Goal: Information Seeking & Learning: Learn about a topic

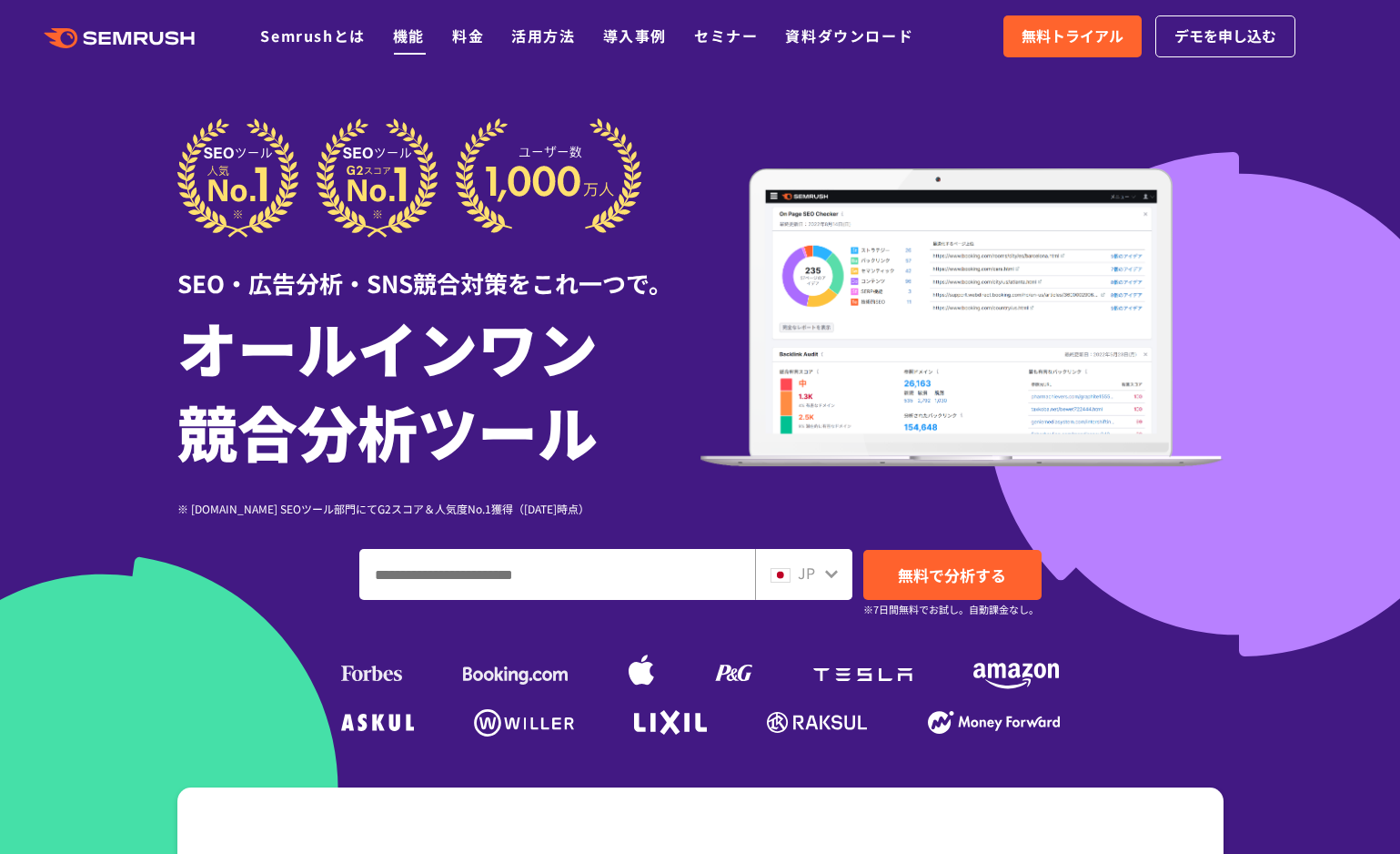
click at [415, 45] on link "機能" at bounding box center [409, 35] width 32 height 22
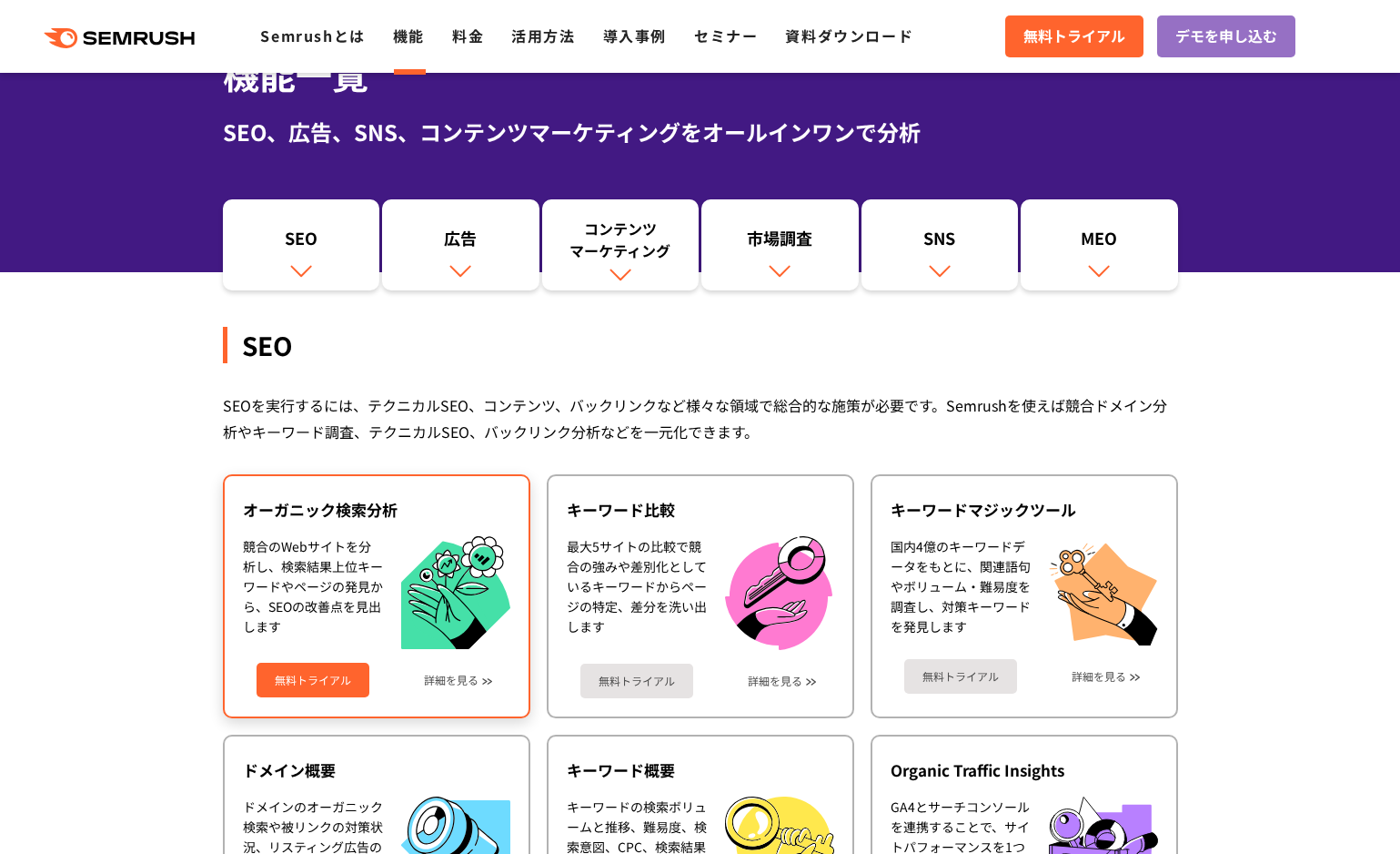
scroll to position [323, 0]
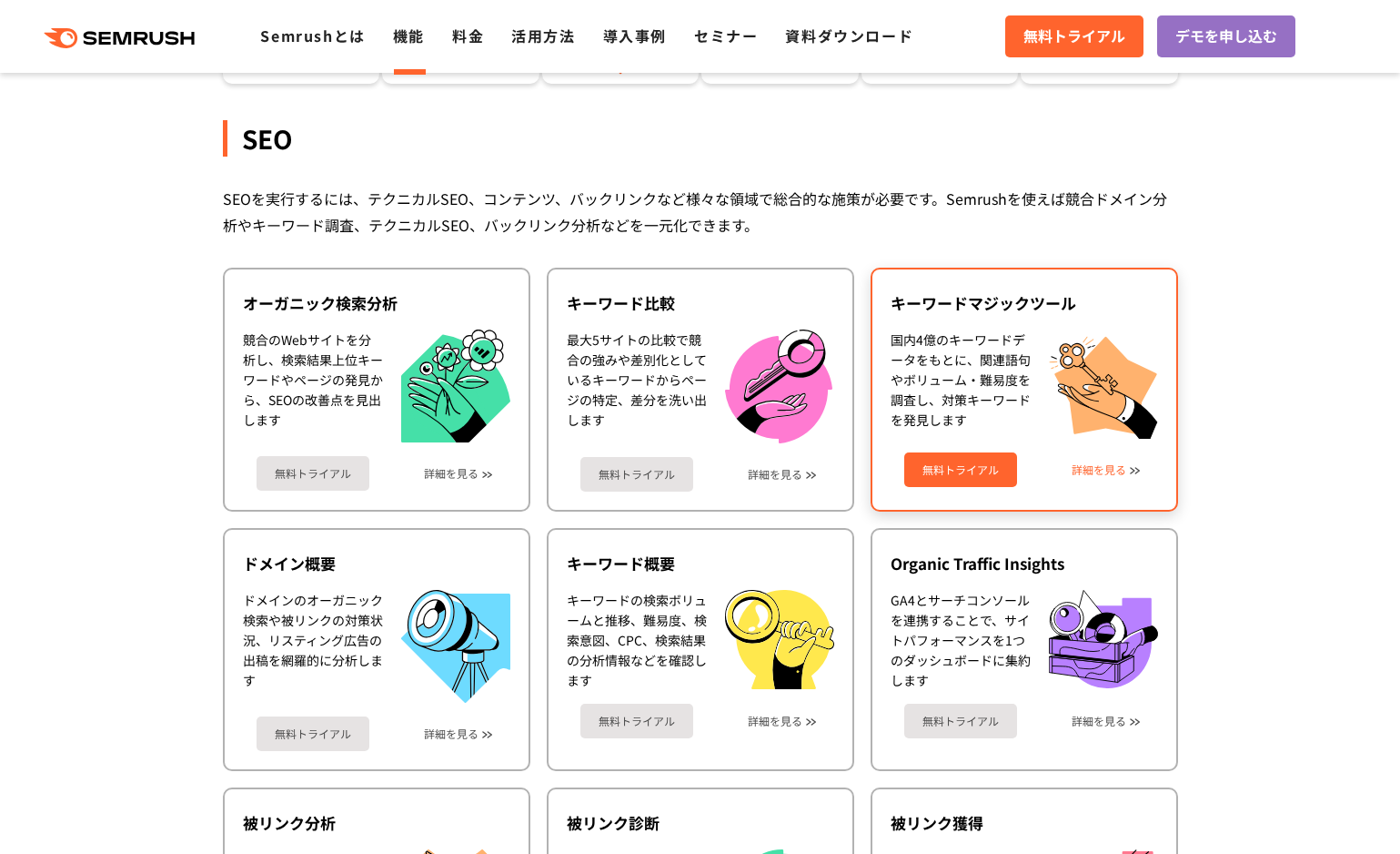
click at [1111, 472] on link "詳細を見る" at bounding box center [1099, 469] width 54 height 13
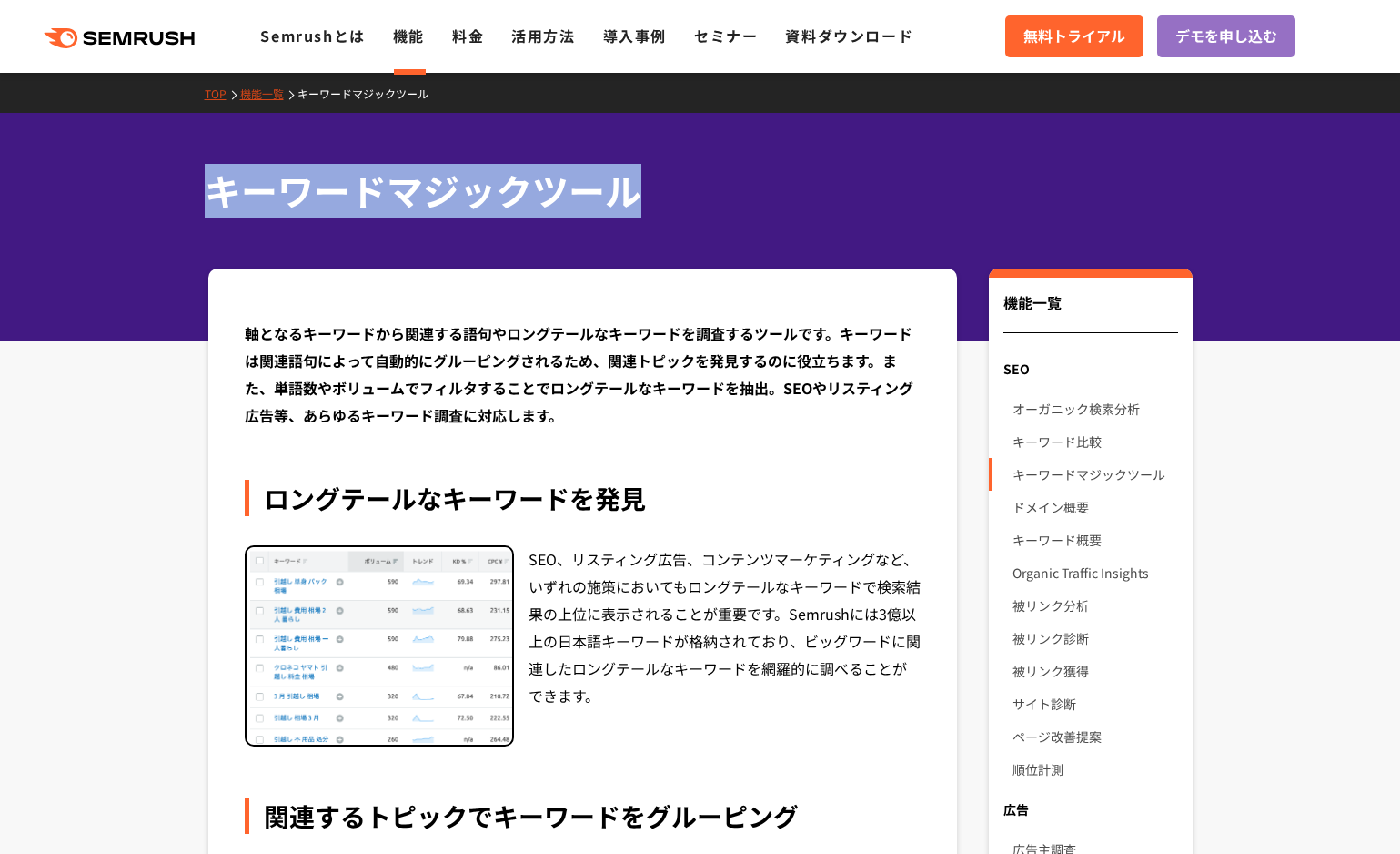
drag, startPoint x: 248, startPoint y: 187, endPoint x: 638, endPoint y: 188, distance: 390.0
click at [639, 188] on h1 "キーワードマジックツール" at bounding box center [691, 190] width 974 height 53
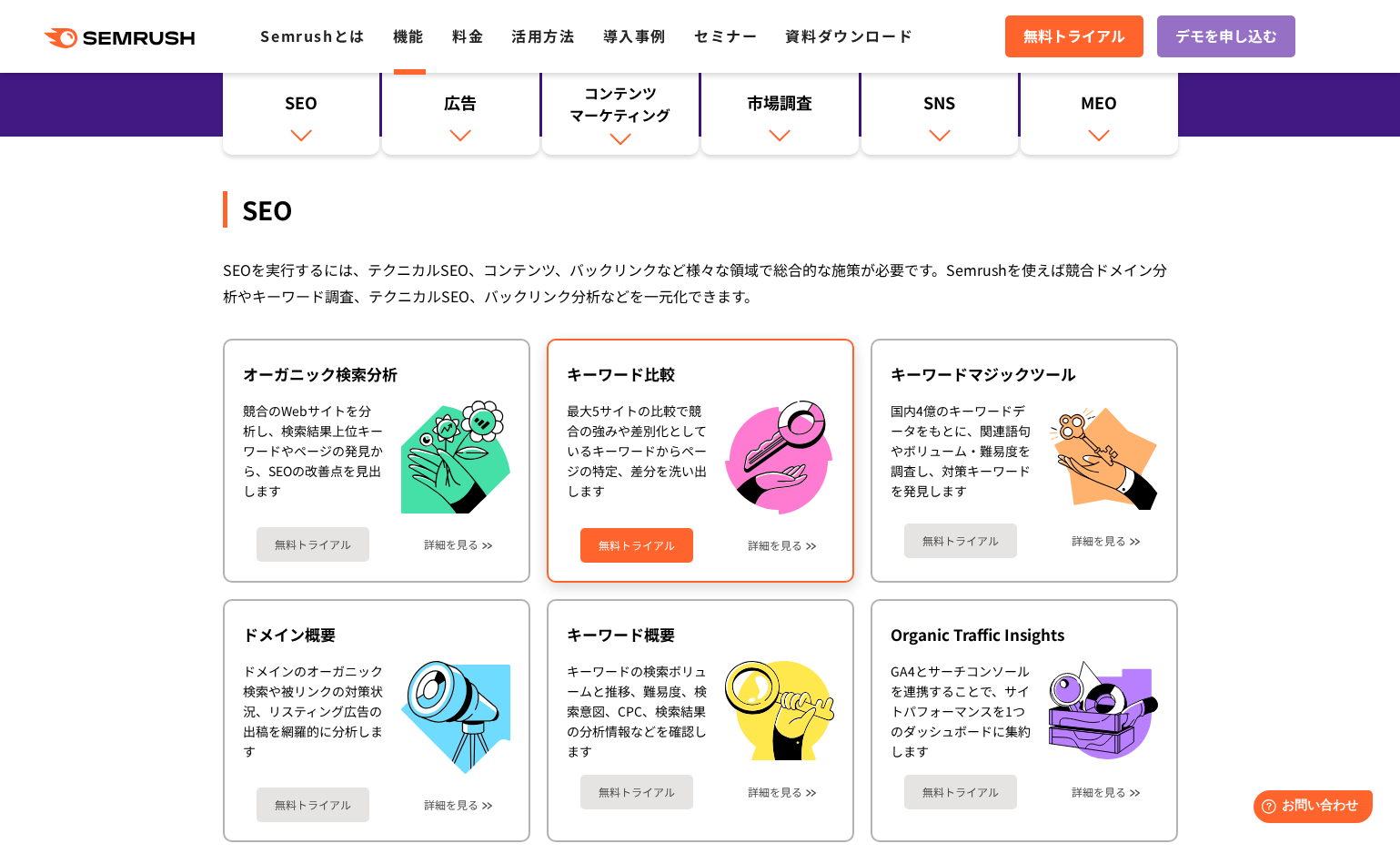
scroll to position [398, 0]
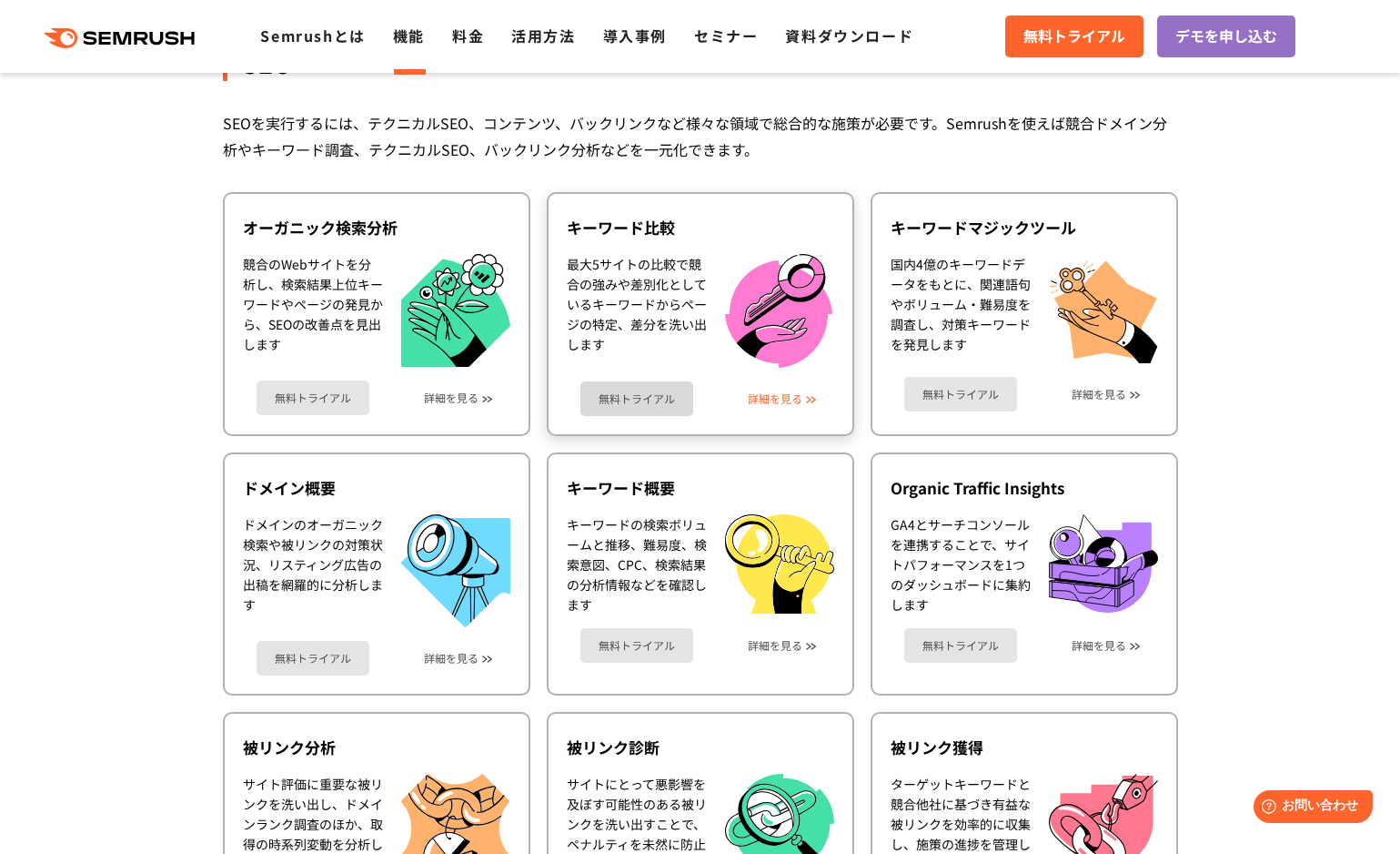
click at [788, 395] on link "詳細を見る" at bounding box center [775, 398] width 54 height 13
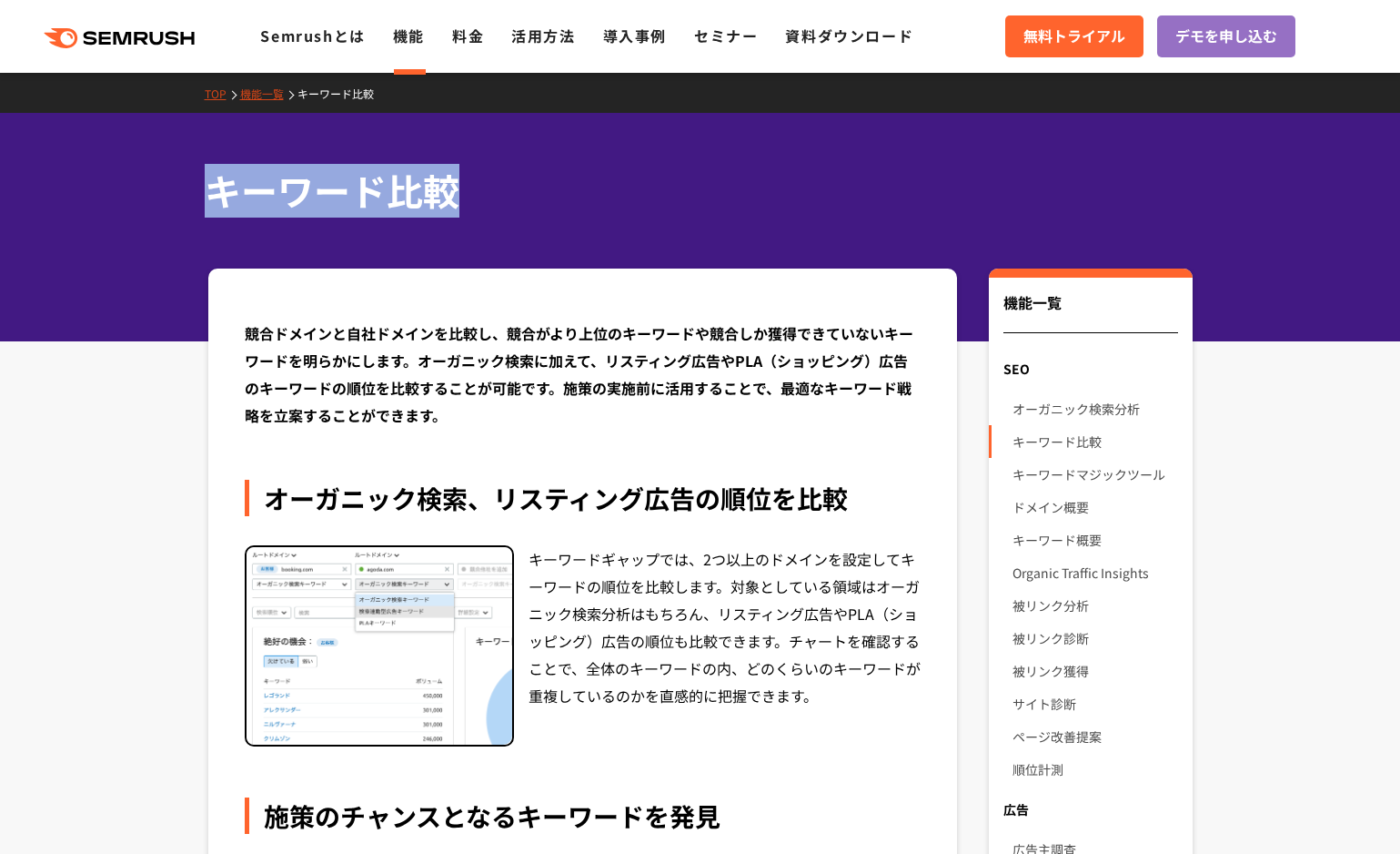
drag, startPoint x: 211, startPoint y: 200, endPoint x: 456, endPoint y: 172, distance: 246.6
click at [451, 196] on h1 "キーワード比較" at bounding box center [691, 190] width 974 height 53
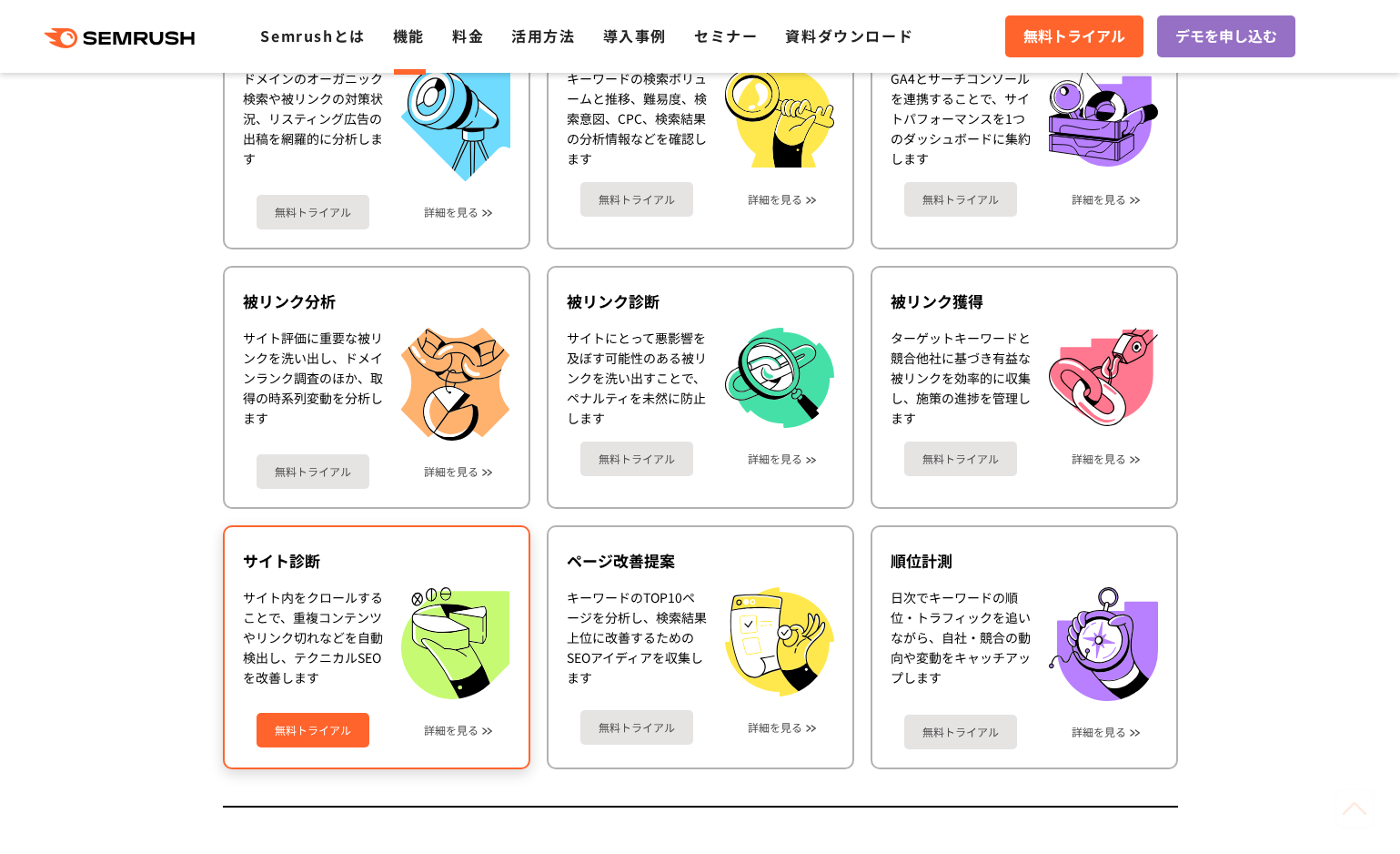
scroll to position [887, 0]
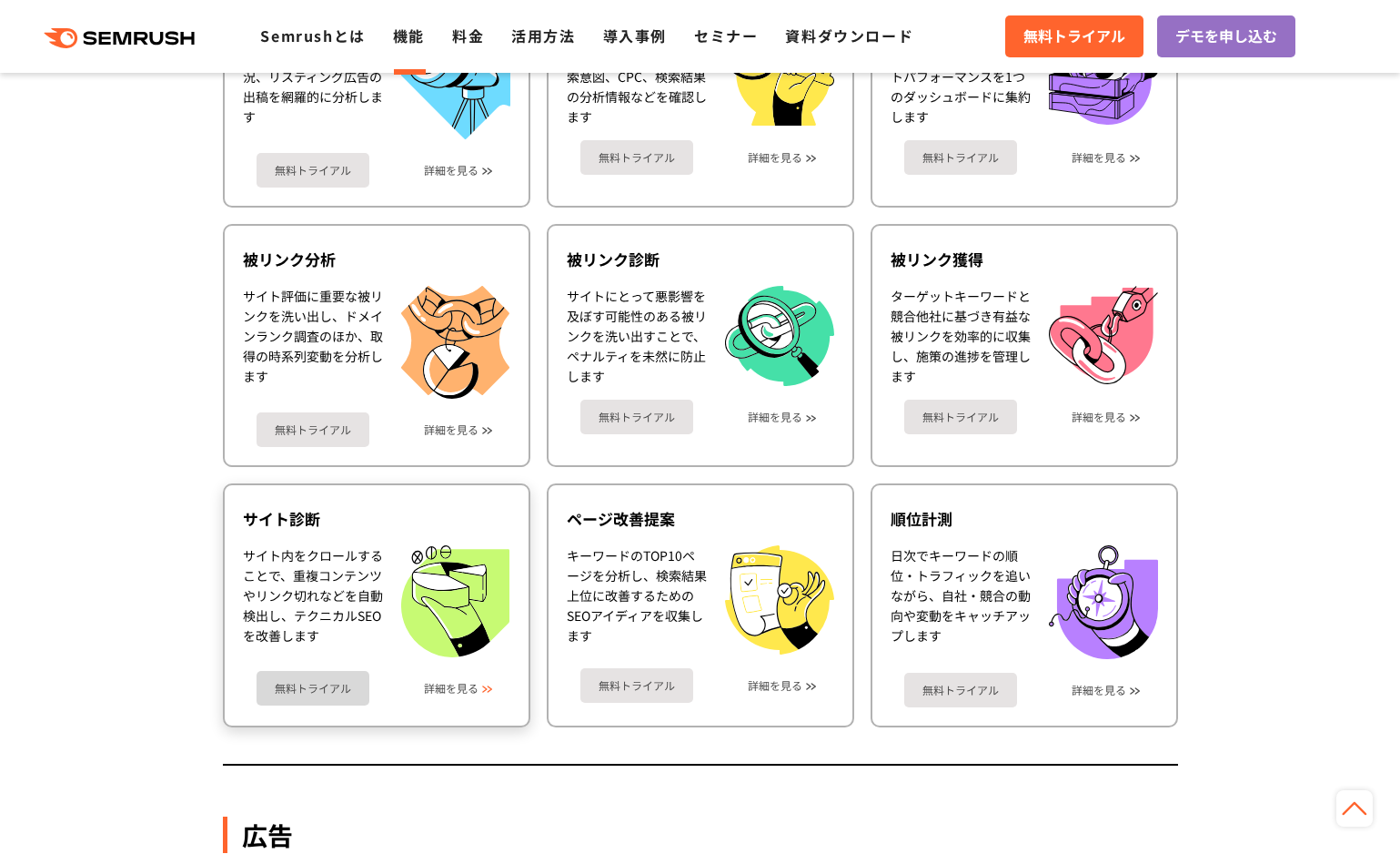
drag, startPoint x: 453, startPoint y: 685, endPoint x: 458, endPoint y: 662, distance: 23.5
click at [453, 685] on link "詳細を見る" at bounding box center [451, 687] width 54 height 13
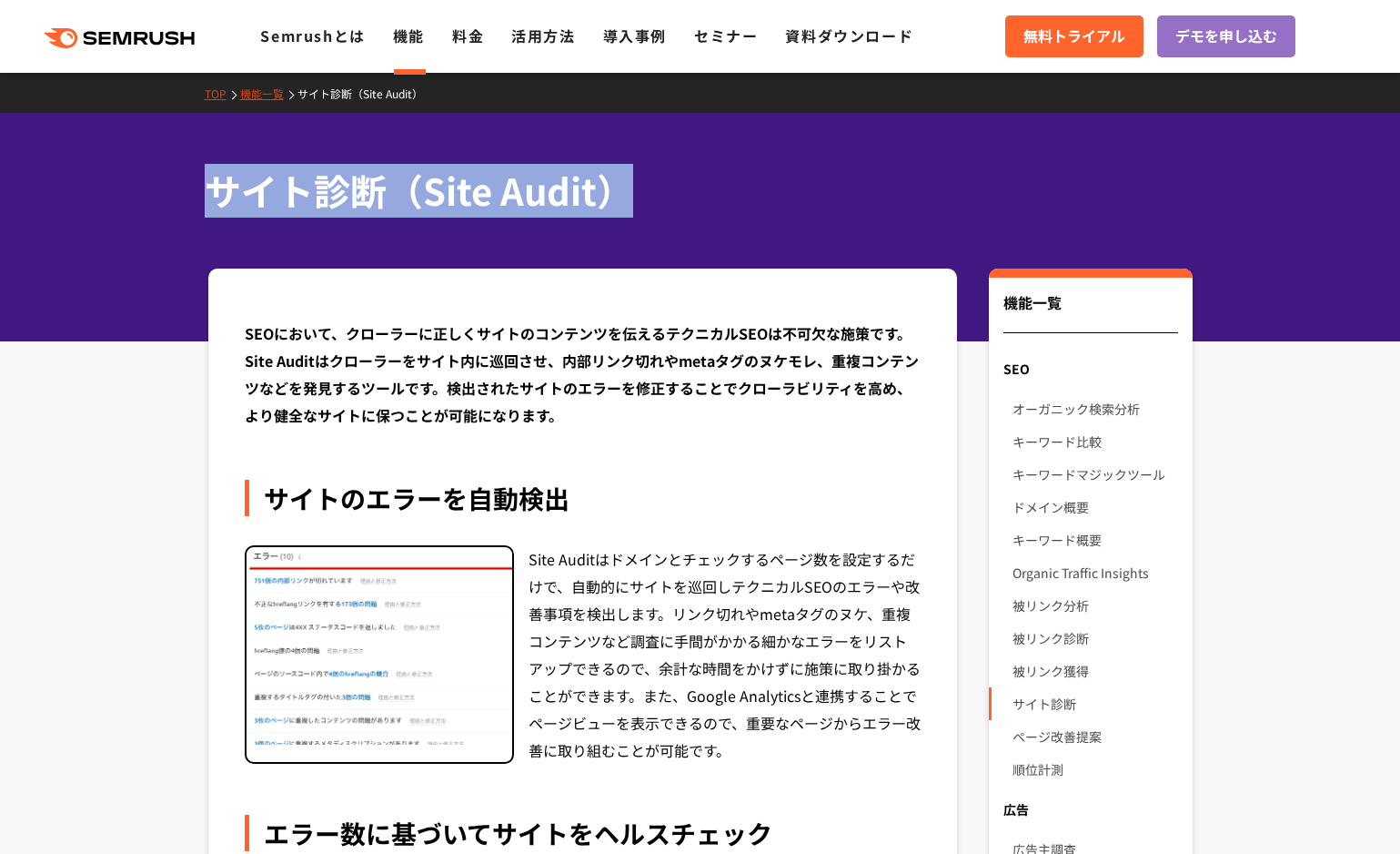
drag, startPoint x: 202, startPoint y: 190, endPoint x: 637, endPoint y: 185, distance: 435.0
click at [637, 191] on div "サイト診断（Site Audit）" at bounding box center [700, 227] width 1400 height 229
copy h1 "サイト診断（Site Audit）"
